Goal: Transaction & Acquisition: Purchase product/service

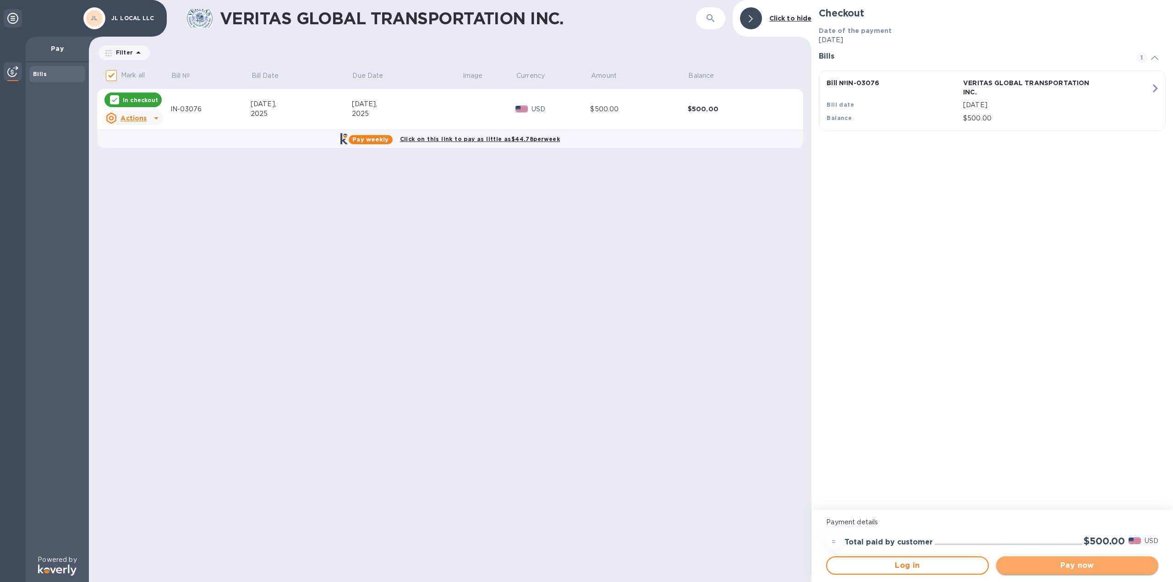
click at [1089, 566] on span "Pay now" at bounding box center [1078, 565] width 148 height 11
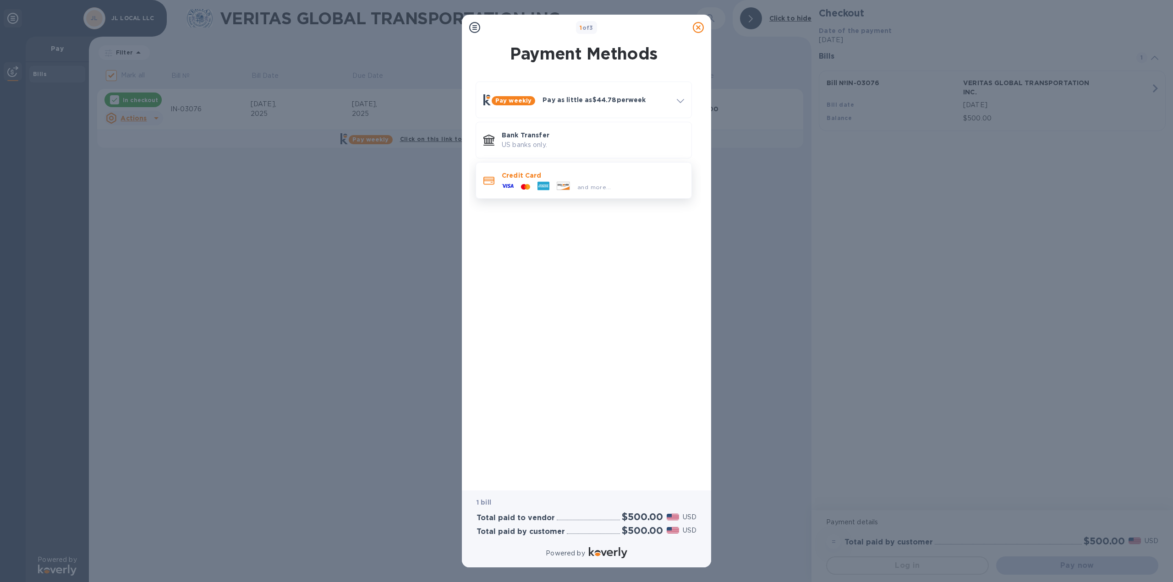
click at [540, 174] on p "Credit Card" at bounding box center [593, 175] width 182 height 9
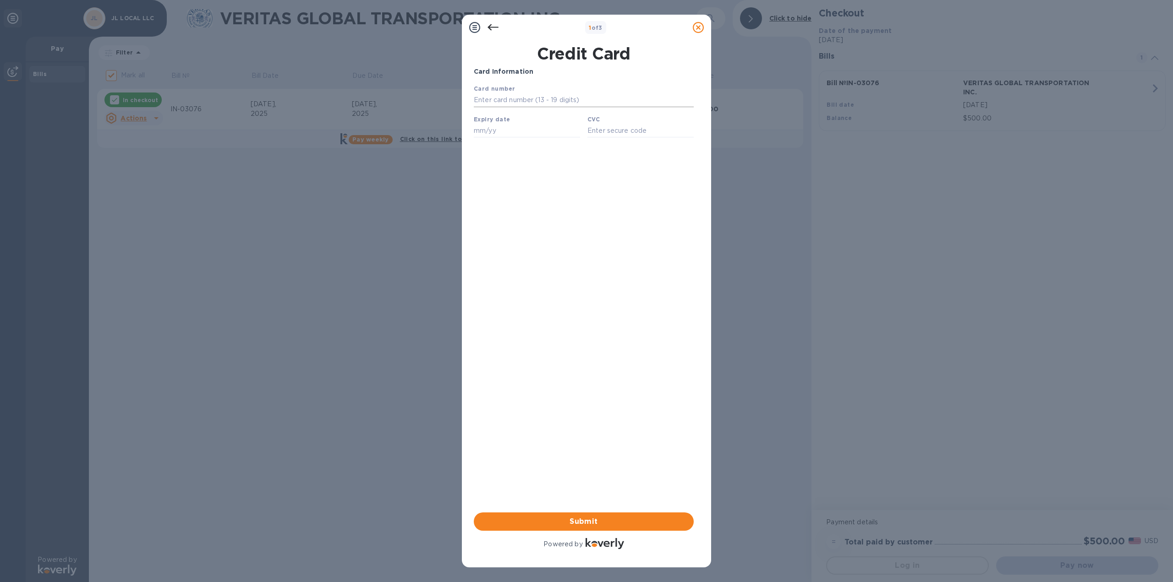
click at [511, 100] on input "text" at bounding box center [584, 100] width 220 height 14
type input "[CREDIT_CARD_NUMBER]"
type input "10/29"
type input "168"
click at [612, 523] on span "Submit" at bounding box center [583, 521] width 205 height 11
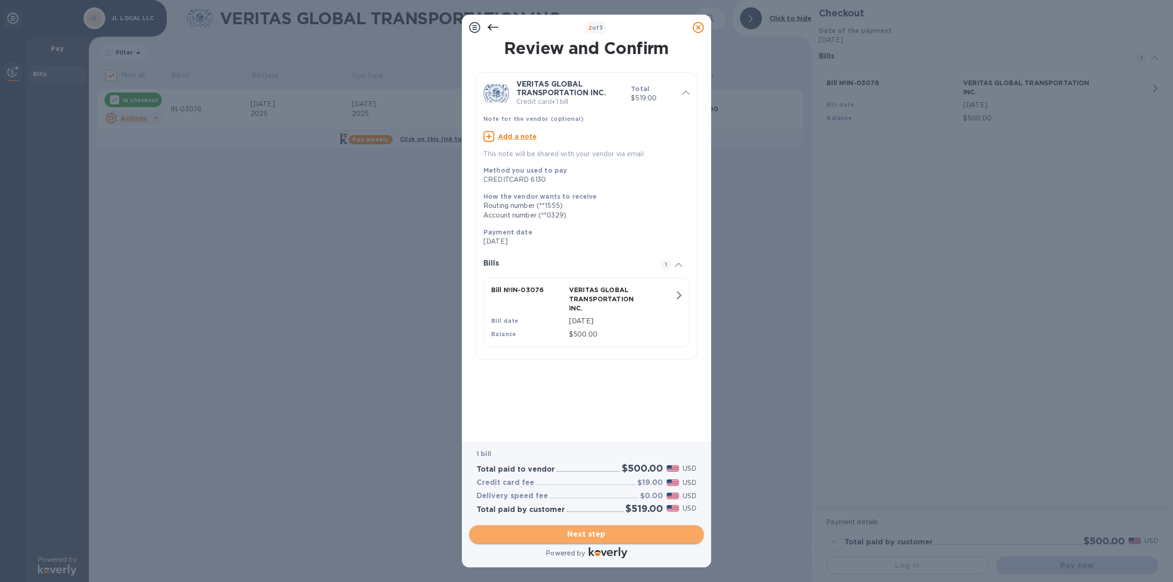
click at [617, 534] on span "Next step" at bounding box center [587, 534] width 220 height 11
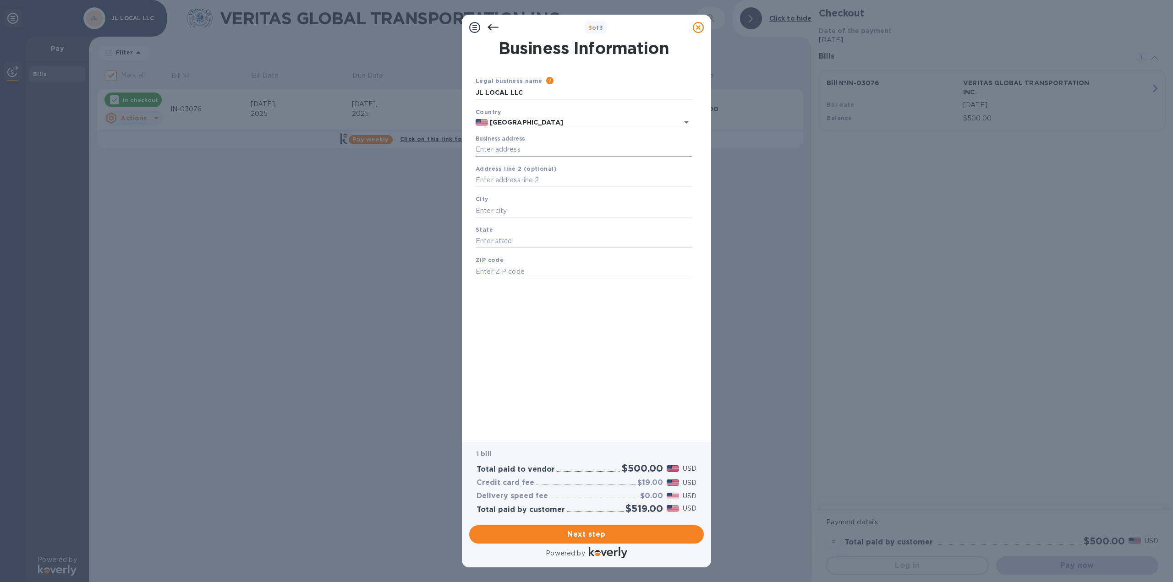
click at [522, 148] on input "Business address" at bounding box center [584, 150] width 216 height 14
type input "[STREET_ADDRESS]"
click at [509, 213] on input "text" at bounding box center [584, 211] width 216 height 14
click at [510, 212] on input "text" at bounding box center [584, 211] width 216 height 14
type input "[GEOGRAPHIC_DATA]"
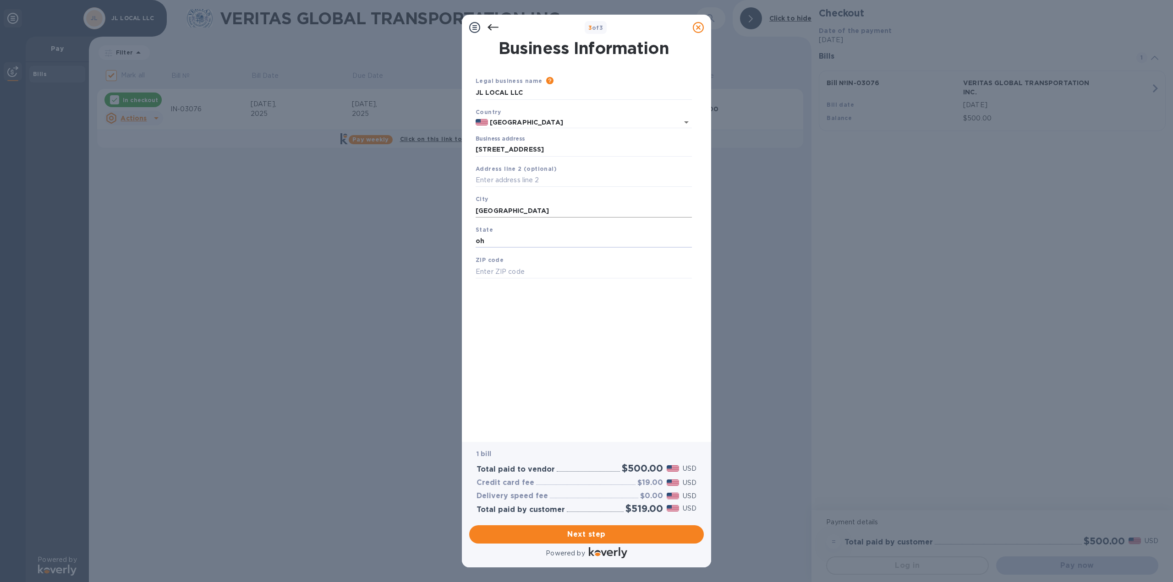
type input "oh"
type input "43123"
click at [600, 536] on span "Next step" at bounding box center [587, 534] width 220 height 11
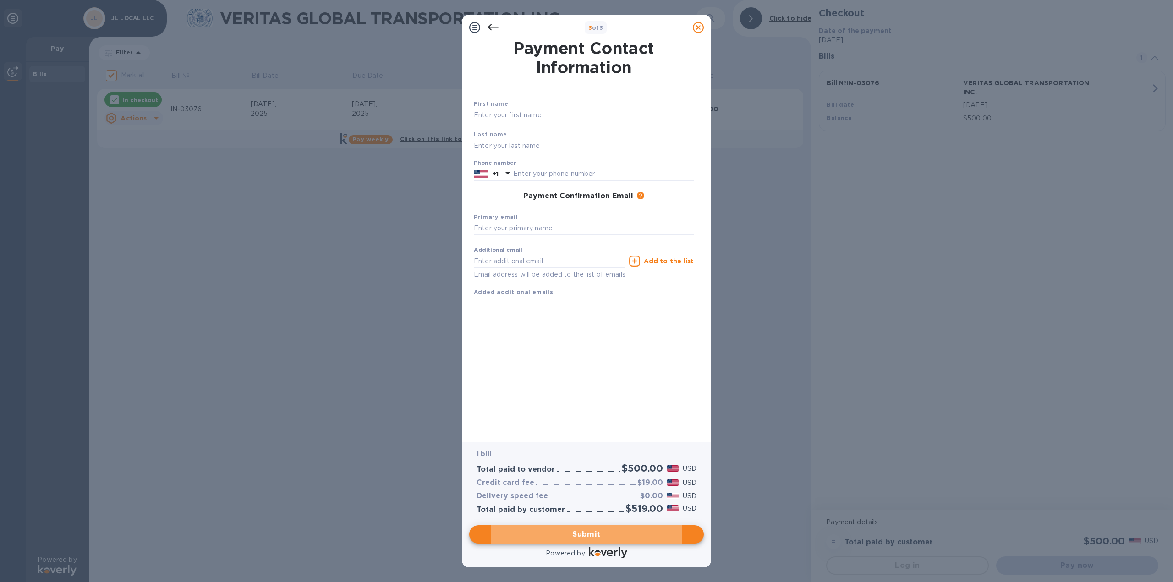
click at [543, 118] on input "text" at bounding box center [584, 116] width 220 height 14
type input "jack"
type input "[PERSON_NAME]"
type input "6145061164"
type input "[EMAIL_ADDRESS][DOMAIN_NAME]"
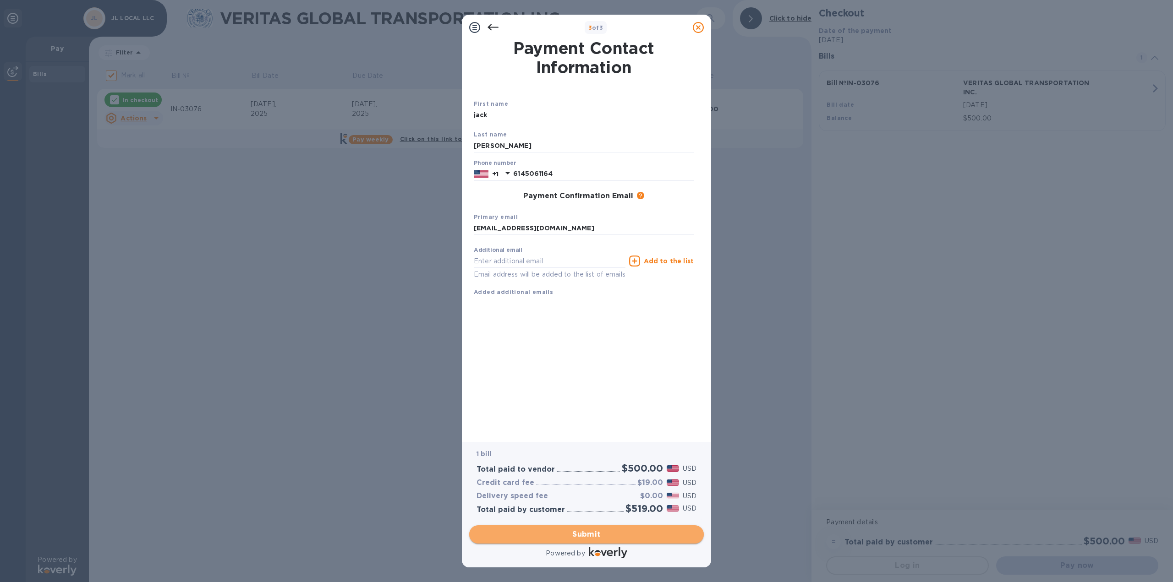
click at [620, 532] on span "Submit" at bounding box center [587, 534] width 220 height 11
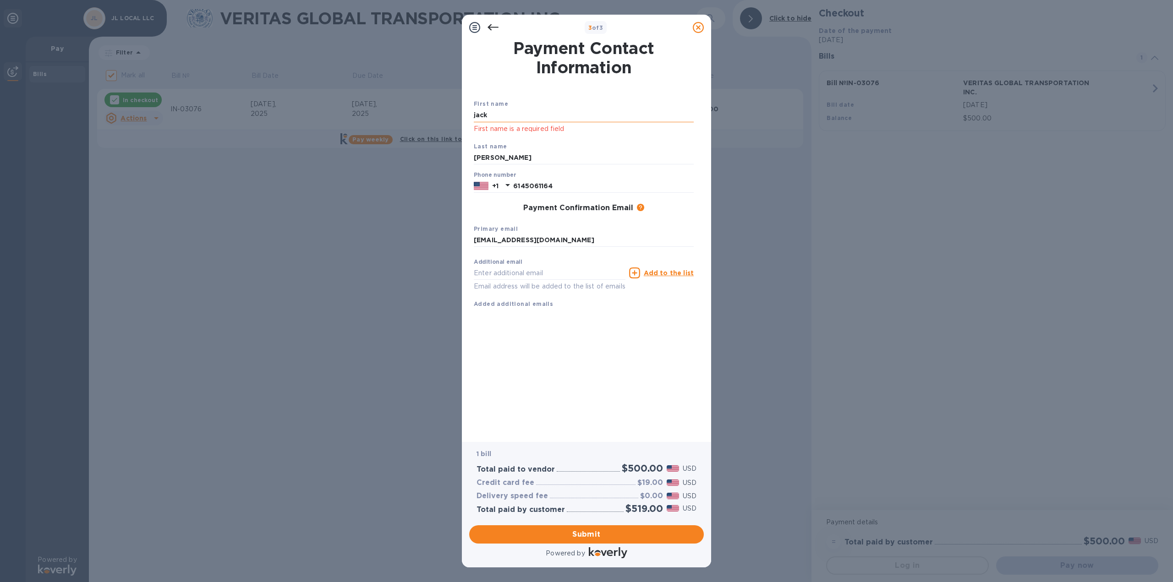
click at [515, 116] on input "jack" at bounding box center [584, 116] width 220 height 14
drag, startPoint x: 515, startPoint y: 116, endPoint x: 424, endPoint y: 121, distance: 90.9
click at [424, 121] on div "3 of 3 Payment Contact Information First name [PERSON_NAME] First name is a req…" at bounding box center [586, 291] width 1173 height 582
type input "Jack"
type input "[PERSON_NAME]"
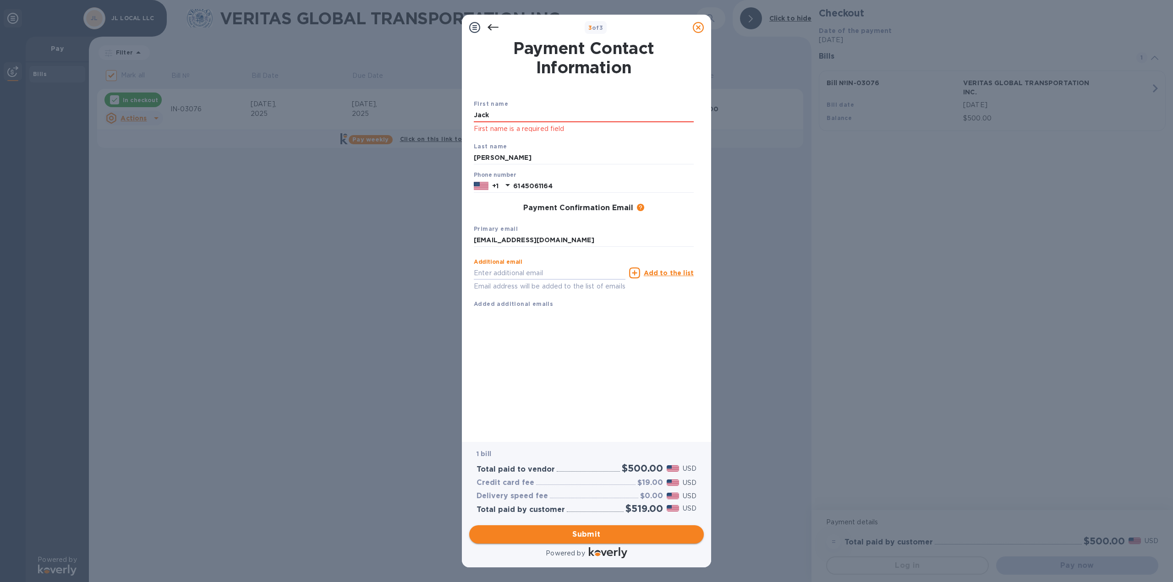
click at [600, 529] on span "Submit" at bounding box center [587, 534] width 220 height 11
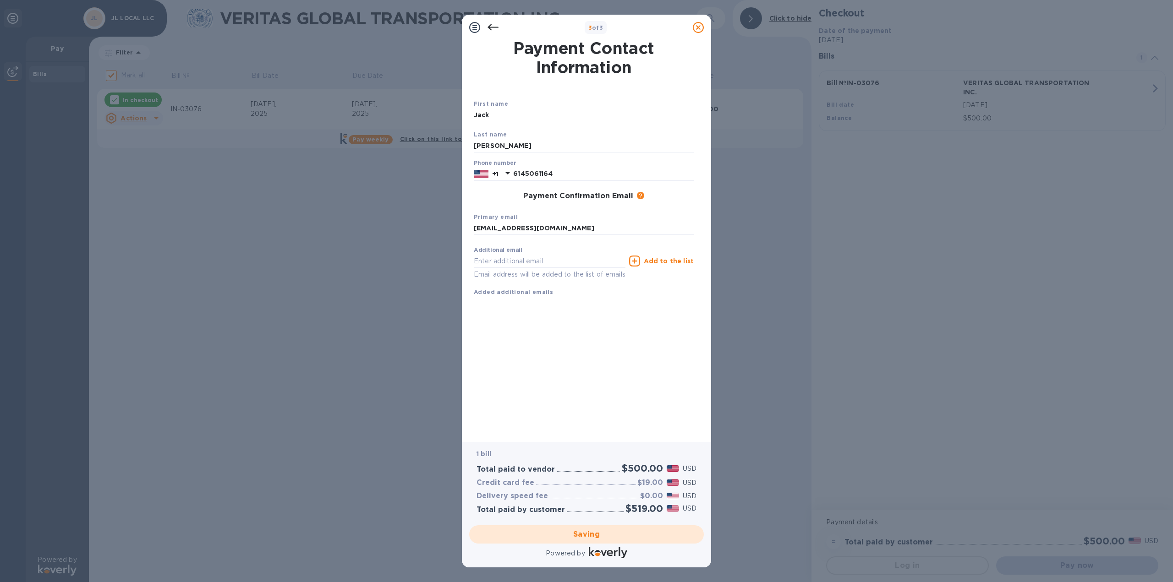
checkbox input "false"
